Goal: Transaction & Acquisition: Purchase product/service

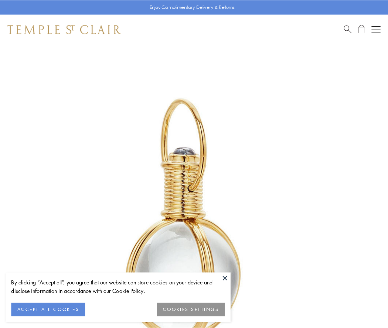
scroll to position [193, 0]
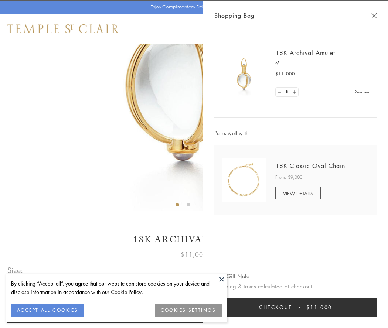
click at [296, 307] on button "Checkout $11,000" at bounding box center [295, 307] width 163 height 19
